Goal: Book appointment/travel/reservation

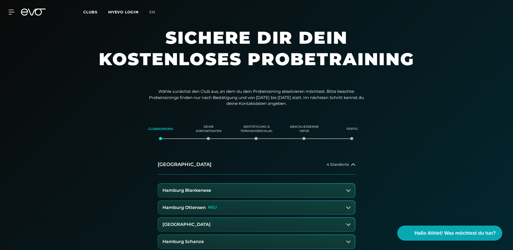
click at [275, 226] on button "[GEOGRAPHIC_DATA]" at bounding box center [256, 224] width 197 height 13
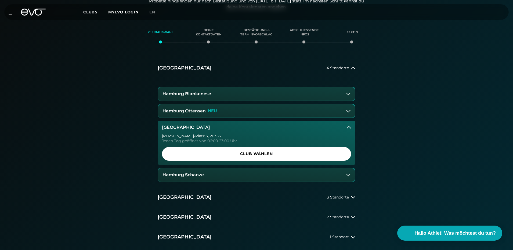
scroll to position [107, 0]
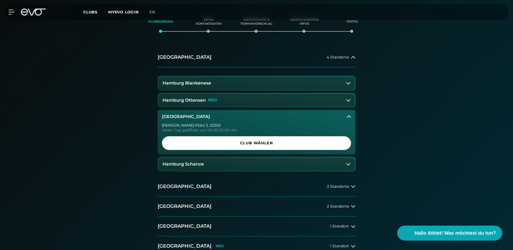
click at [290, 165] on button "Hamburg Schanze" at bounding box center [256, 164] width 197 height 13
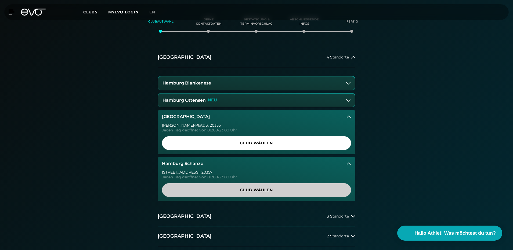
click at [259, 193] on span "Club wählen" at bounding box center [256, 190] width 163 height 6
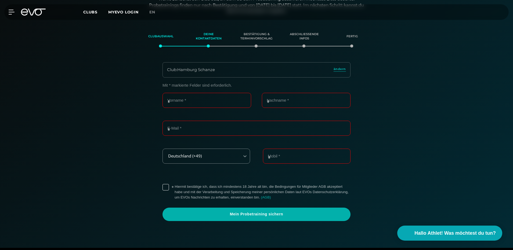
scroll to position [92, 0]
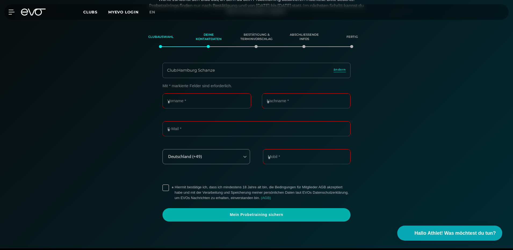
click at [95, 13] on span "Clubs" at bounding box center [90, 12] width 14 height 5
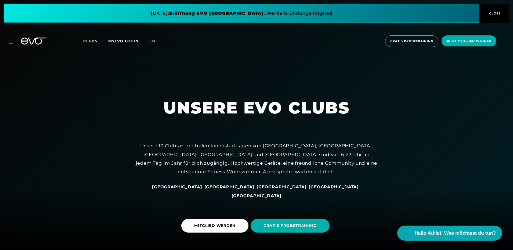
click at [10, 42] on icon at bounding box center [13, 41] width 8 height 5
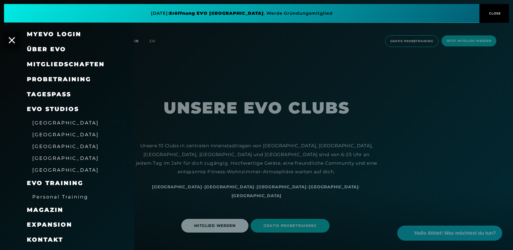
click at [47, 49] on span "Über EVO" at bounding box center [46, 49] width 39 height 7
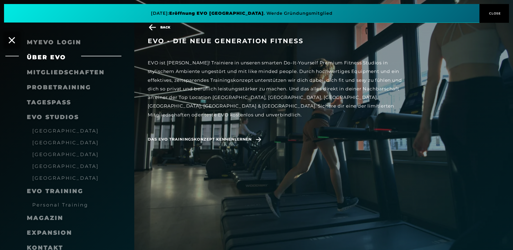
click at [48, 99] on link "TAGESPASS" at bounding box center [49, 102] width 44 height 7
